Goal: Find specific page/section: Find specific page/section

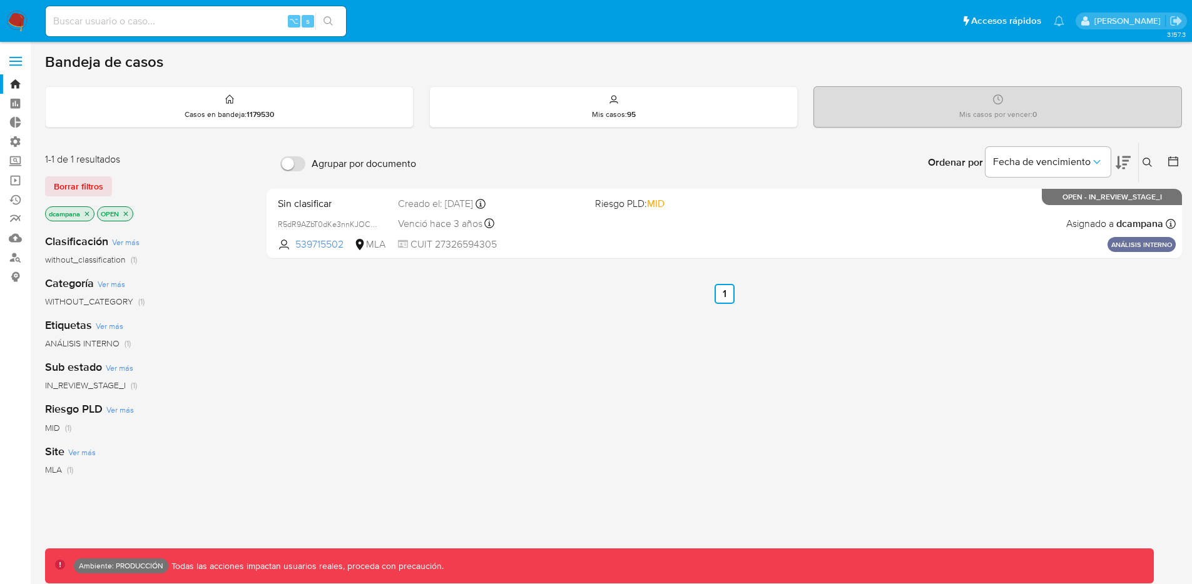
click at [16, 57] on span at bounding box center [15, 57] width 13 height 2
click at [0, 0] on input "checkbox" at bounding box center [0, 0] width 0 height 0
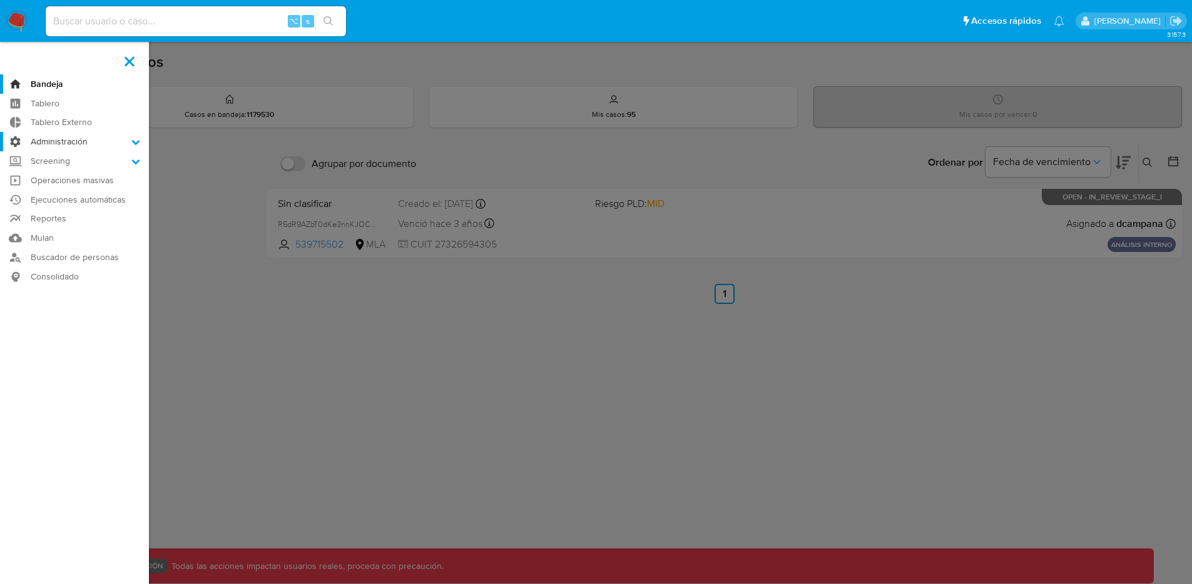
click at [73, 138] on label "Administración" at bounding box center [74, 141] width 149 height 19
click at [0, 0] on input "Administración" at bounding box center [0, 0] width 0 height 0
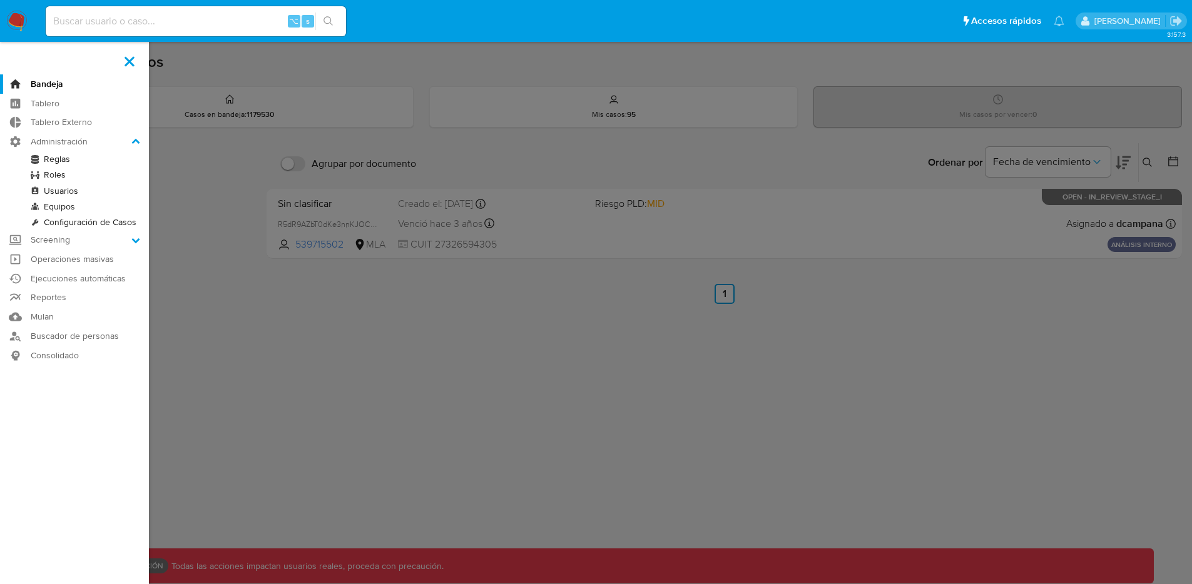
click at [61, 208] on link "Equipos" at bounding box center [74, 207] width 149 height 16
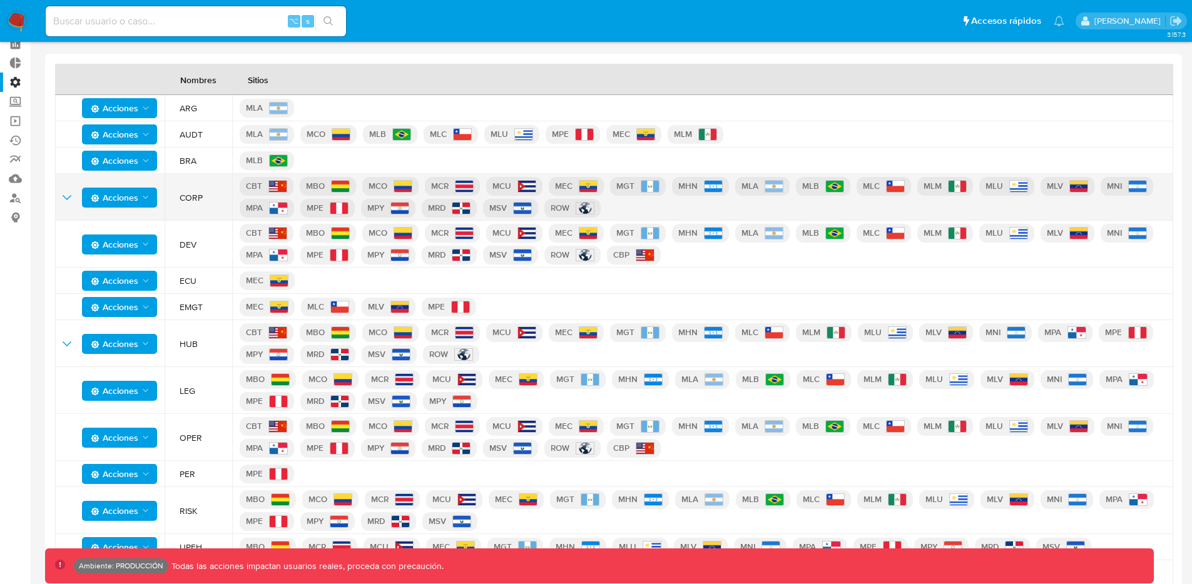
scroll to position [80, 0]
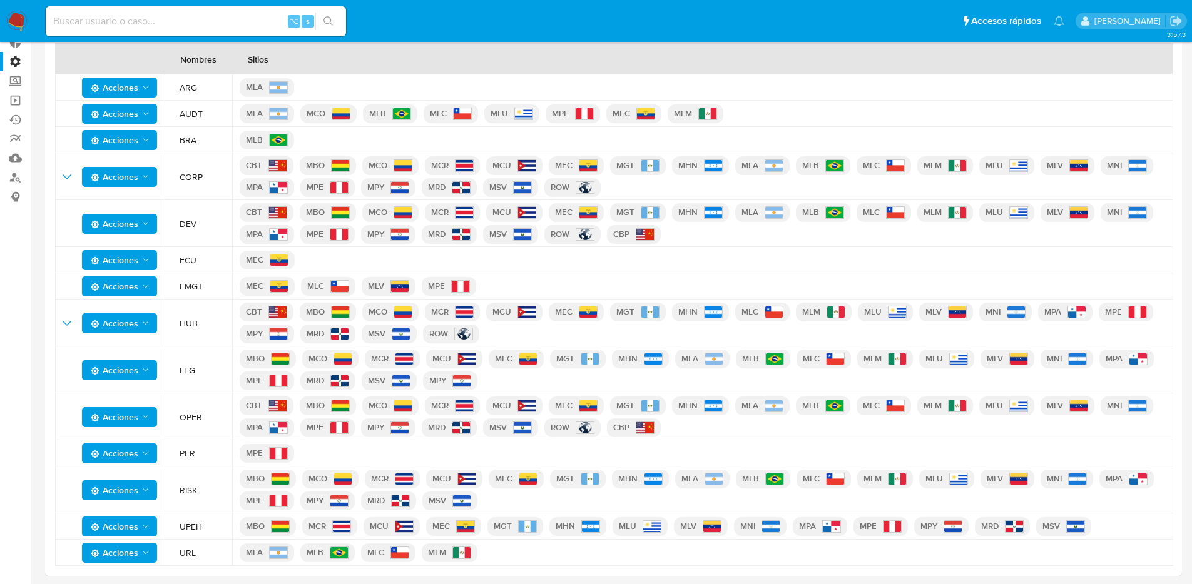
drag, startPoint x: 204, startPoint y: 521, endPoint x: 170, endPoint y: 77, distance: 445.5
click at [170, 77] on tbody "Acciones ARG MLA Acciones AUDT MLA MCO MLB MLC MLU MPE MEC MLM Acciones BRA MLB…" at bounding box center [614, 320] width 1118 height 492
